Goal: Task Accomplishment & Management: Manage account settings

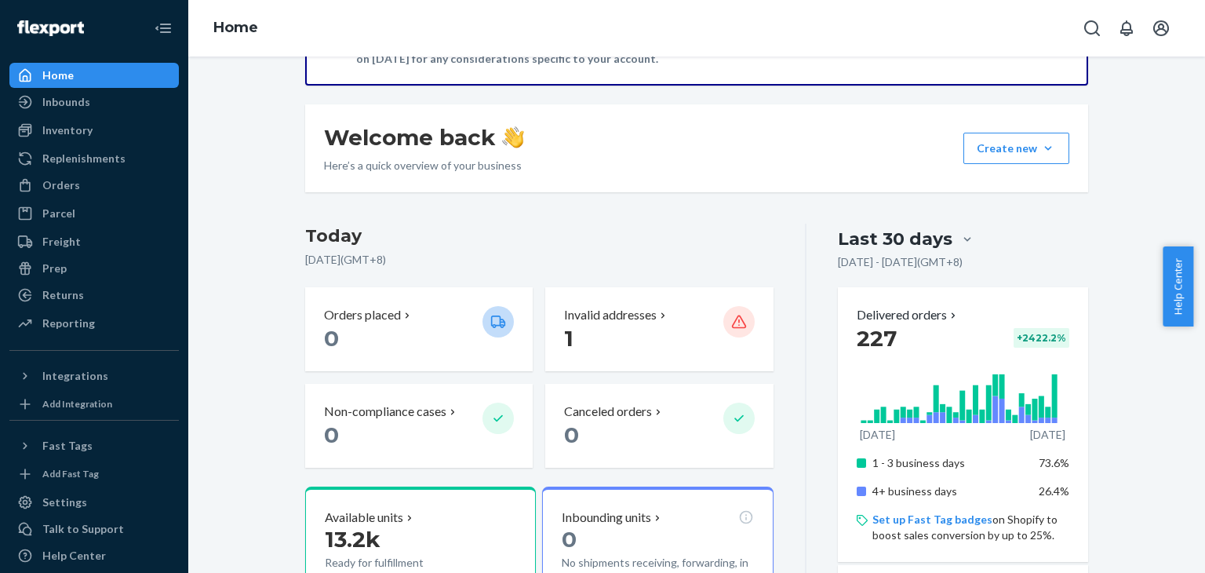
scroll to position [366, 0]
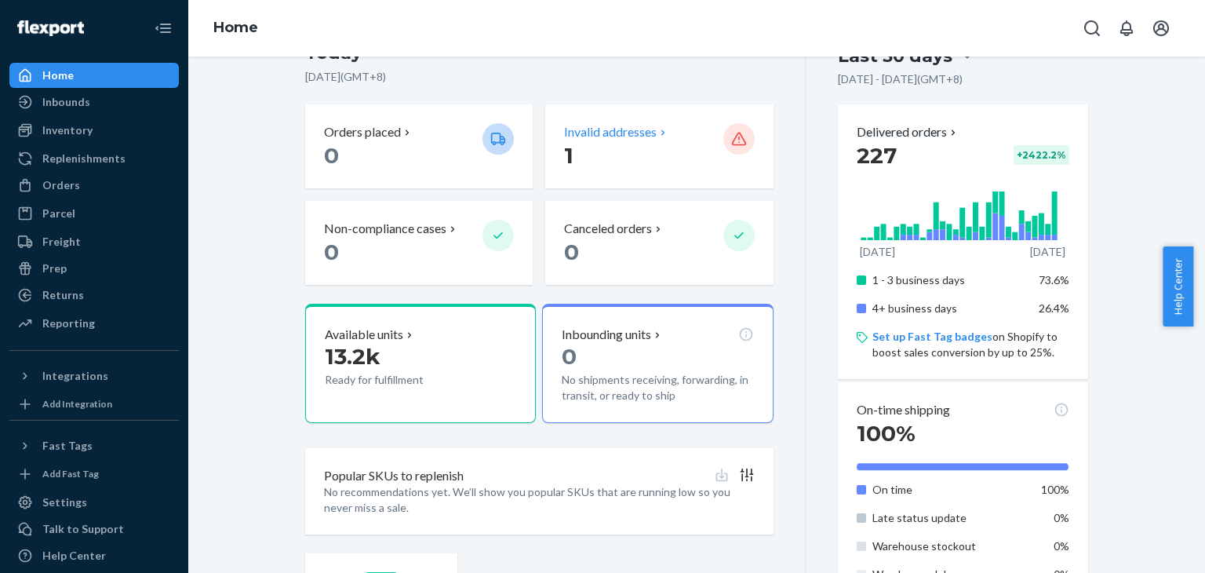
click at [664, 165] on p "1" at bounding box center [637, 155] width 146 height 28
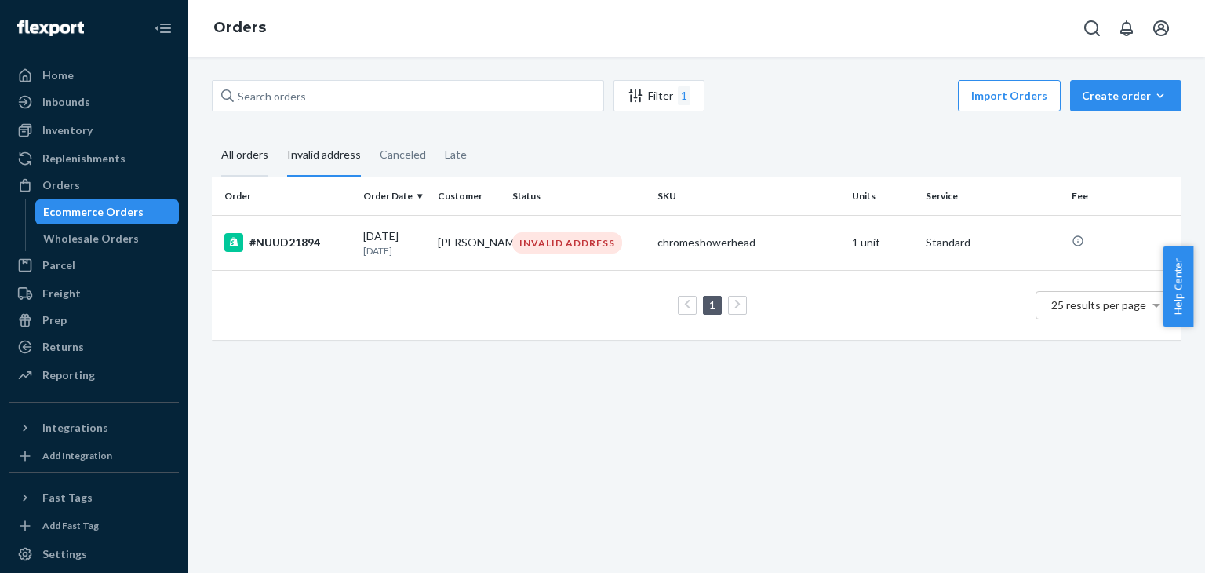
click at [227, 147] on div "All orders" at bounding box center [244, 155] width 47 height 43
click at [212, 134] on input "All orders" at bounding box center [212, 134] width 0 height 0
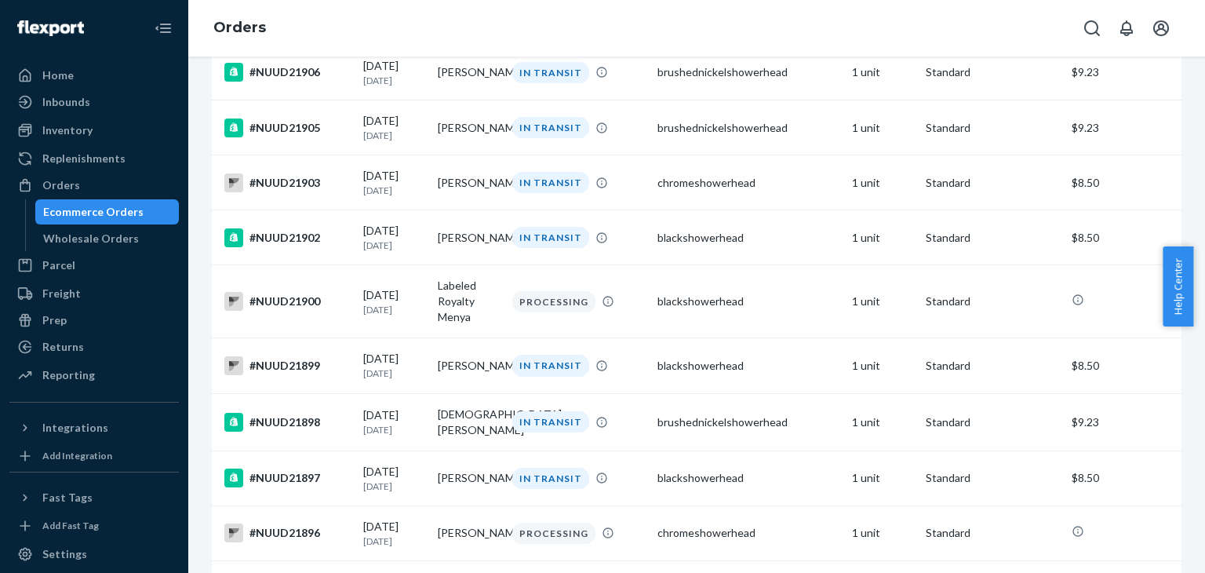
scroll to position [915, 0]
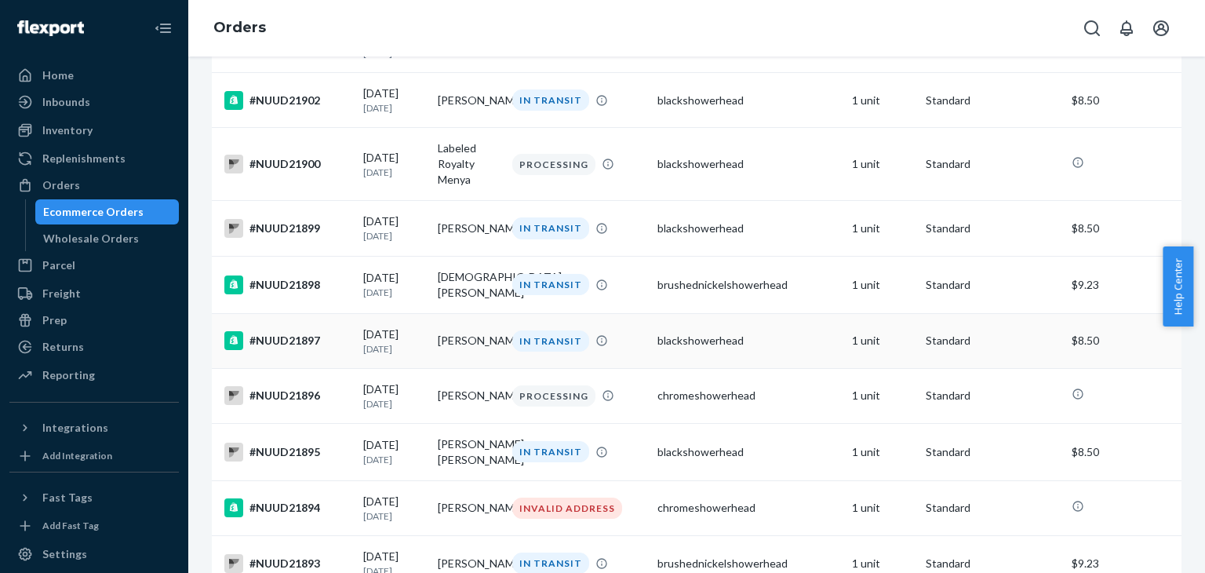
click at [296, 350] on div "#NUUD21897" at bounding box center [287, 340] width 126 height 19
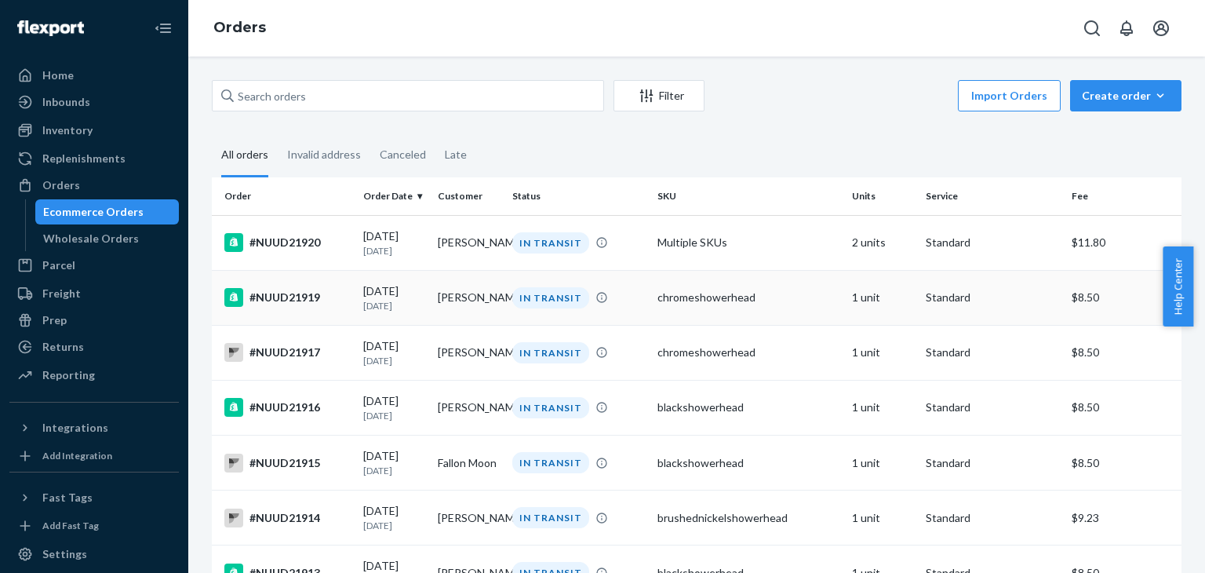
click at [299, 303] on div "#NUUD21919" at bounding box center [287, 297] width 126 height 19
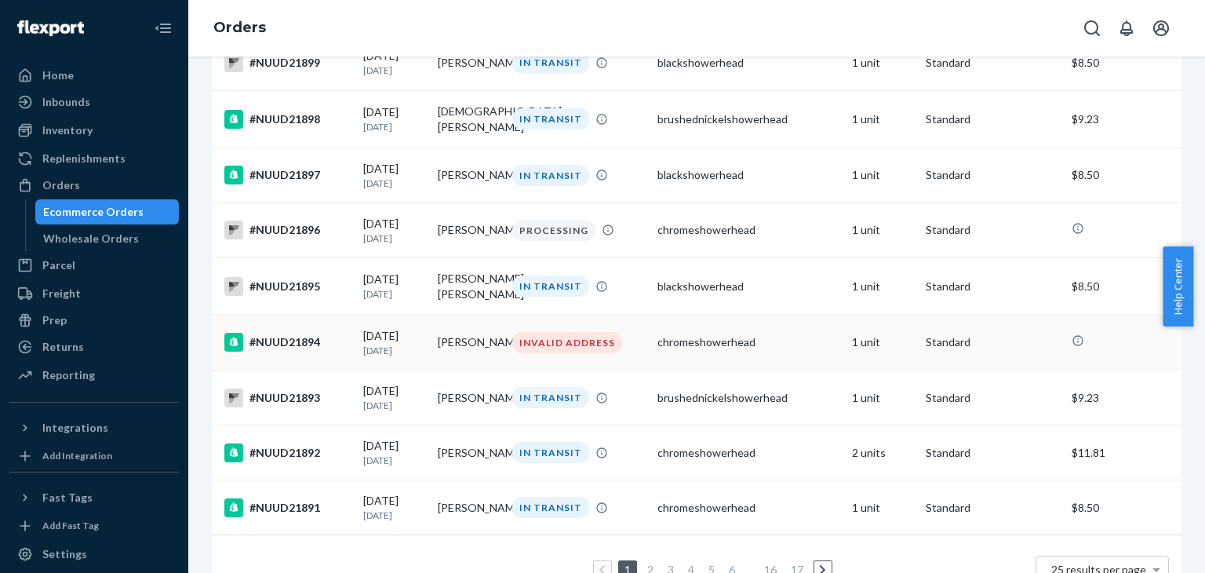
scroll to position [1098, 0]
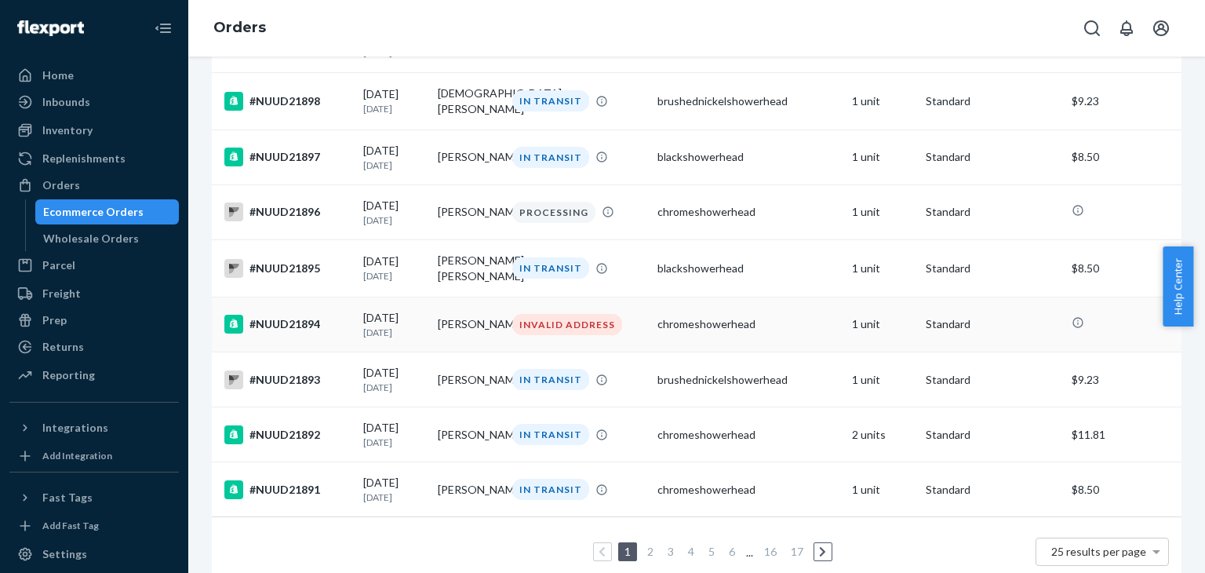
click at [333, 351] on td "#NUUD21894" at bounding box center [284, 323] width 145 height 55
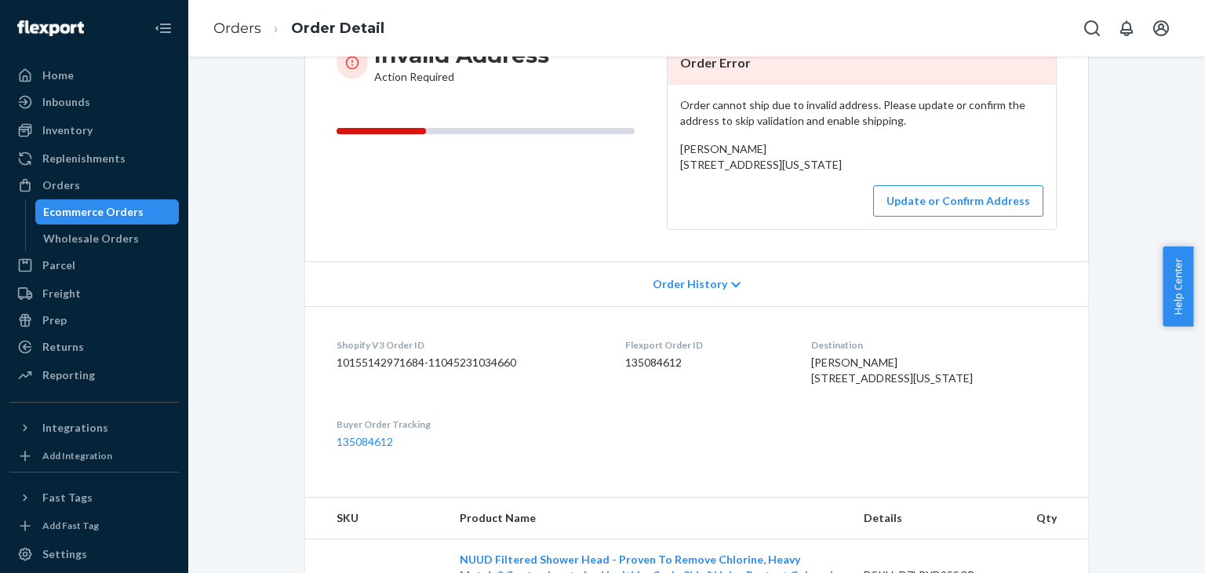
scroll to position [333, 0]
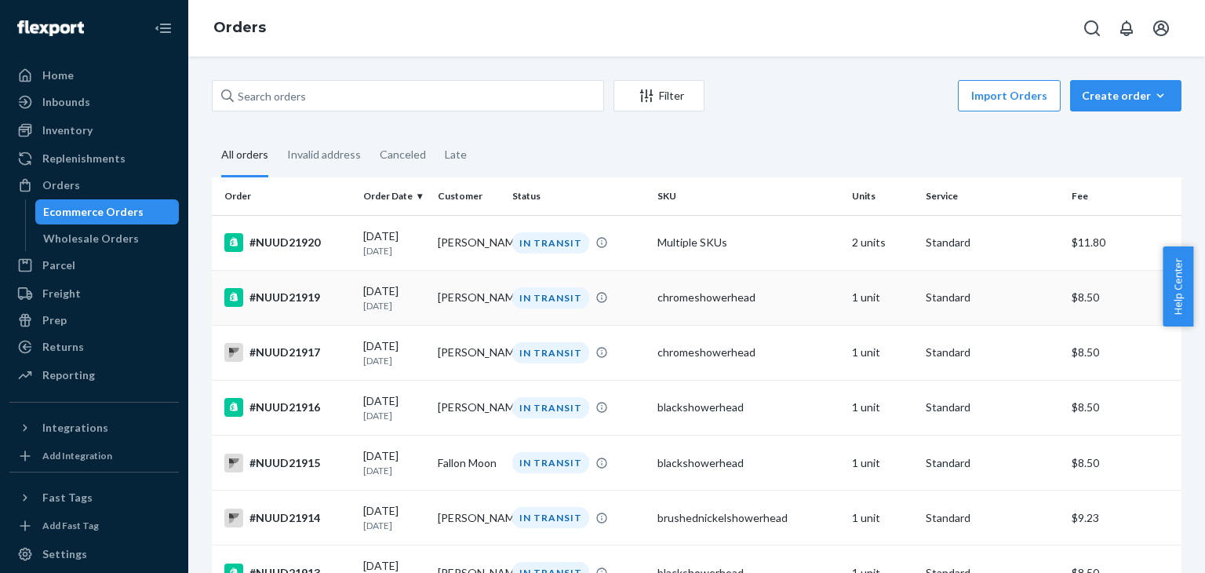
click at [301, 291] on div "#NUUD21919" at bounding box center [287, 297] width 126 height 19
click at [294, 410] on div "#NUUD21916" at bounding box center [287, 407] width 126 height 19
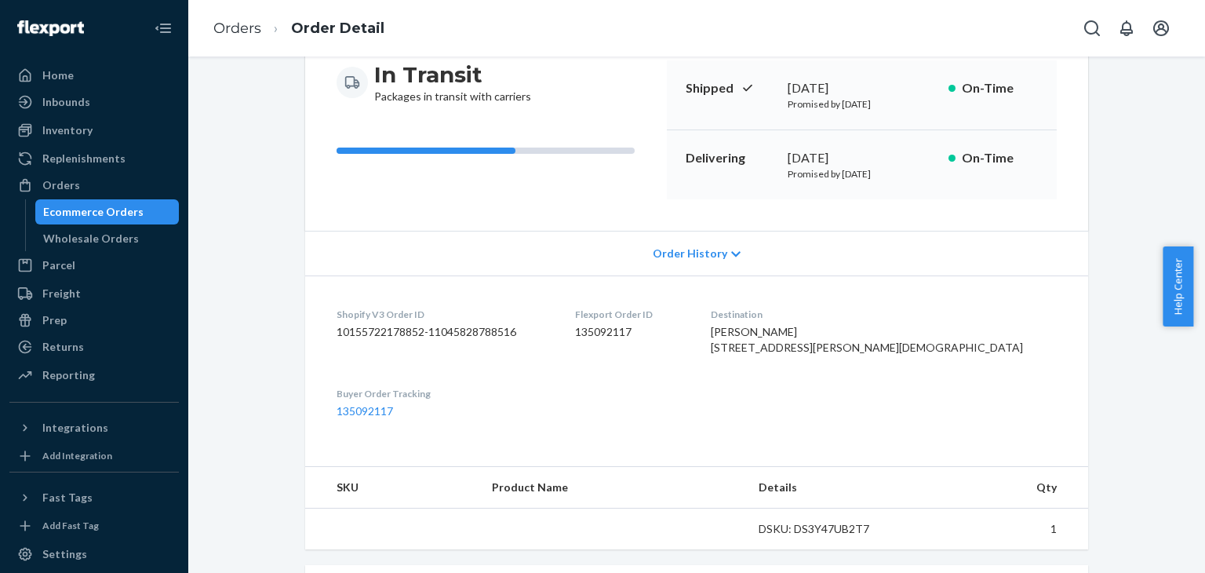
scroll to position [183, 0]
